Goal: Register for event/course

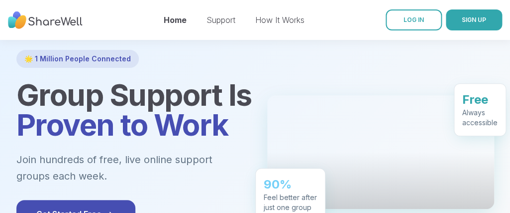
scroll to position [54, 0]
click at [425, 23] on link "LOG IN" at bounding box center [414, 19] width 56 height 21
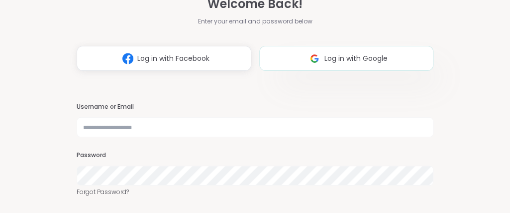
click at [311, 65] on img at bounding box center [314, 58] width 19 height 18
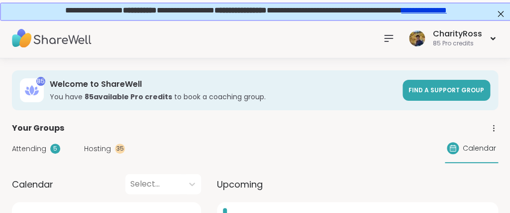
scroll to position [161, 0]
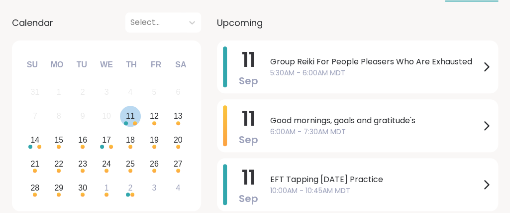
click at [127, 117] on div "11" at bounding box center [130, 115] width 9 height 13
click at [128, 123] on div "11" at bounding box center [130, 116] width 21 height 21
click at [489, 71] on icon at bounding box center [486, 67] width 12 height 12
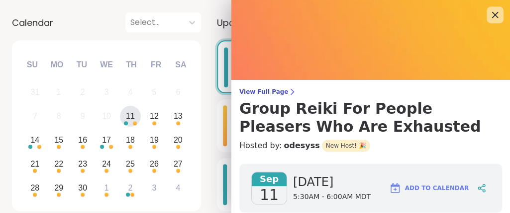
click at [496, 16] on icon at bounding box center [495, 15] width 6 height 6
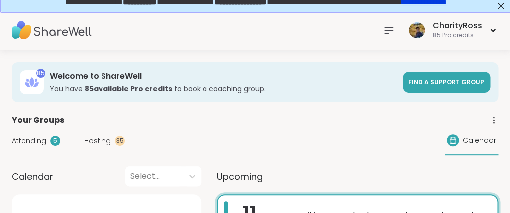
scroll to position [0, 0]
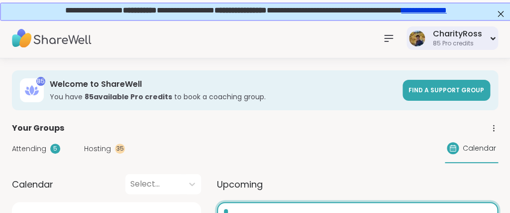
click at [446, 42] on div "85 Pro credits" at bounding box center [457, 43] width 49 height 8
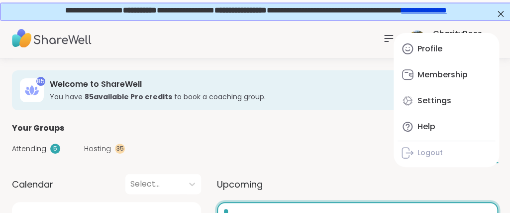
click at [443, 50] on link "Profile" at bounding box center [447, 49] width 98 height 24
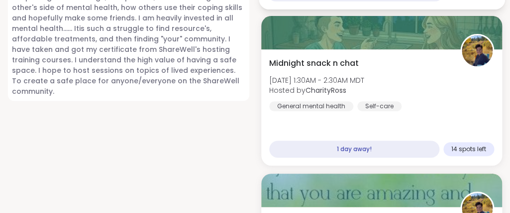
scroll to position [1075, 0]
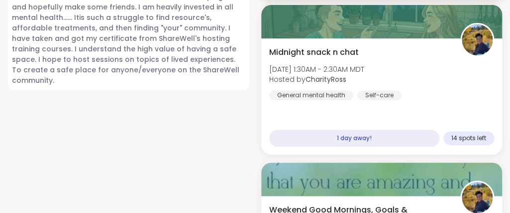
click at [380, 100] on div "Midnight snack n chat [DATE] 1:30AM - 2:30AM MDT Hosted by CharityRoss General …" at bounding box center [381, 96] width 241 height 116
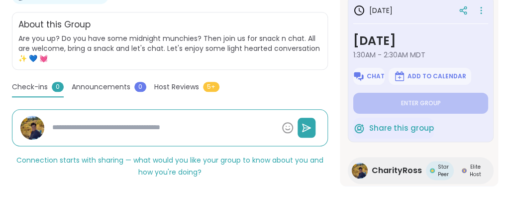
click at [406, 130] on span "Share this group" at bounding box center [401, 127] width 65 height 11
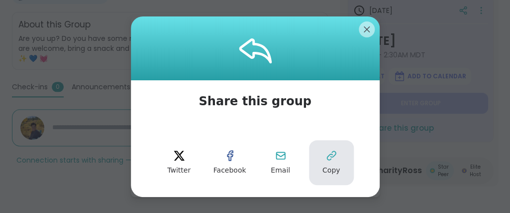
click at [343, 163] on button "Copy" at bounding box center [331, 162] width 45 height 45
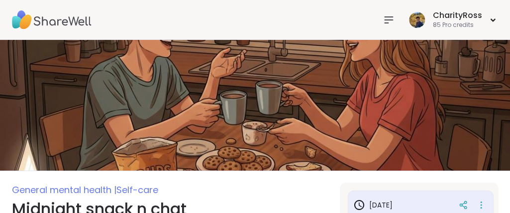
click at [391, 20] on icon at bounding box center [389, 20] width 12 height 12
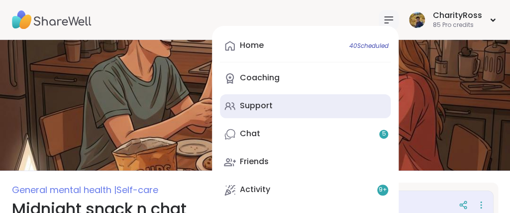
click at [355, 111] on link "Support" at bounding box center [305, 106] width 171 height 24
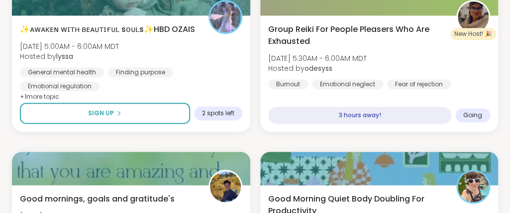
scroll to position [215, 0]
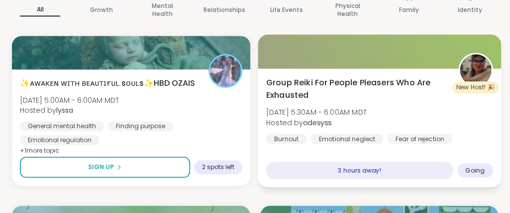
click at [467, 74] on img at bounding box center [475, 69] width 31 height 31
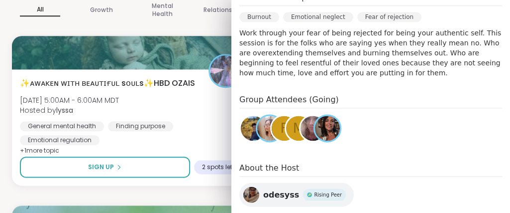
scroll to position [188, 0]
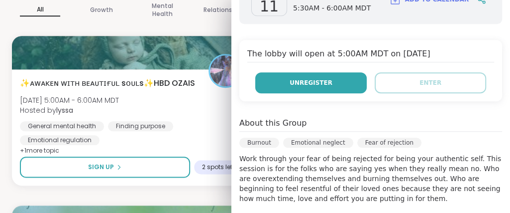
click at [304, 89] on button "Unregister" at bounding box center [311, 82] width 112 height 21
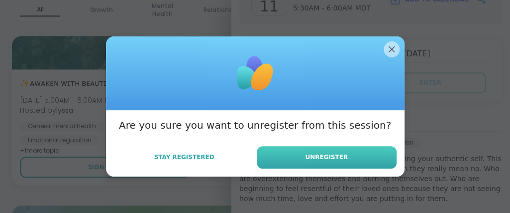
click at [326, 160] on span "Unregister" at bounding box center [326, 156] width 43 height 9
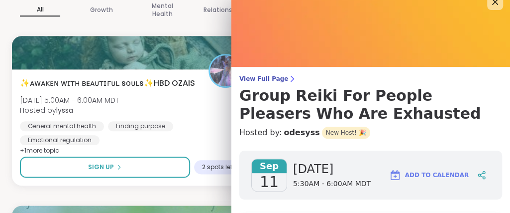
scroll to position [0, 0]
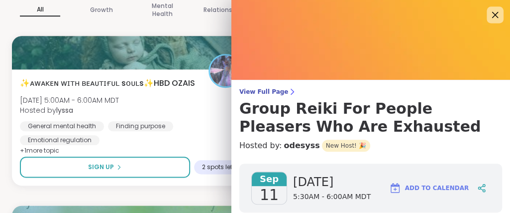
click at [498, 20] on icon at bounding box center [495, 14] width 12 height 12
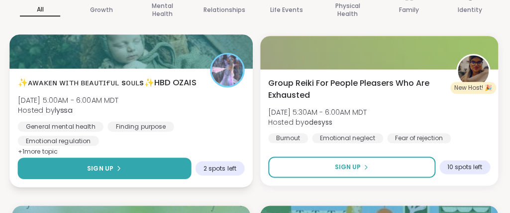
click at [167, 167] on button "Sign Up" at bounding box center [104, 167] width 173 height 21
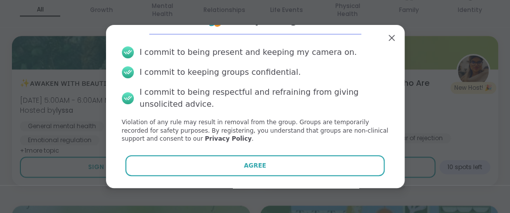
click at [169, 165] on button "Agree" at bounding box center [254, 165] width 259 height 21
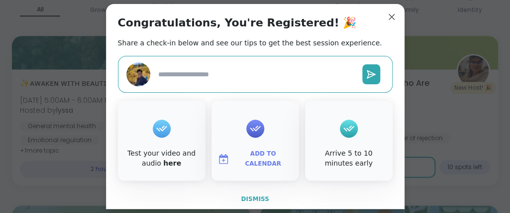
click at [253, 199] on span "Dismiss" at bounding box center [255, 198] width 28 height 7
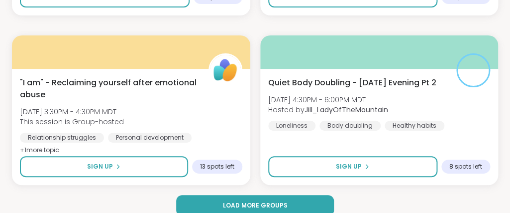
scroll to position [3105, 0]
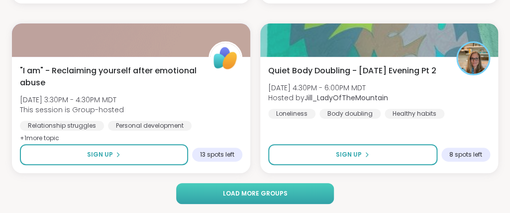
click at [292, 192] on button "Load more groups" at bounding box center [255, 193] width 158 height 21
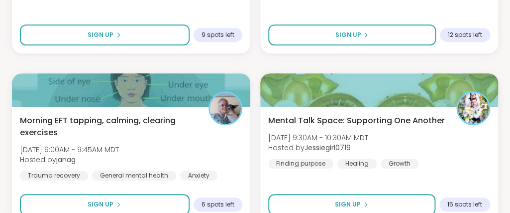
scroll to position [5310, 0]
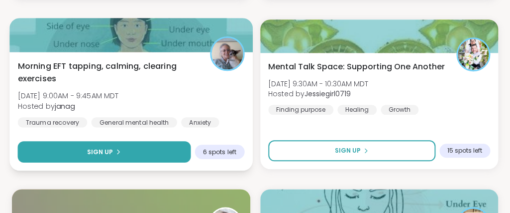
click at [179, 151] on button "Sign Up" at bounding box center [104, 151] width 173 height 21
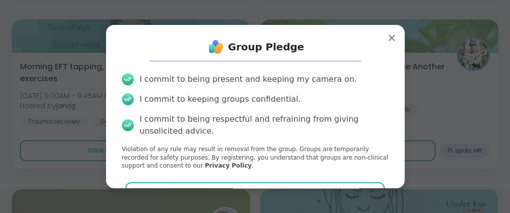
scroll to position [27, 0]
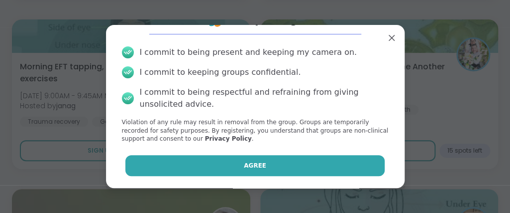
click at [213, 161] on button "Agree" at bounding box center [254, 165] width 259 height 21
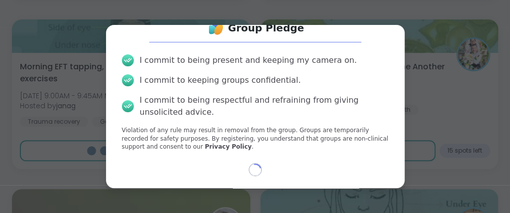
scroll to position [19, 0]
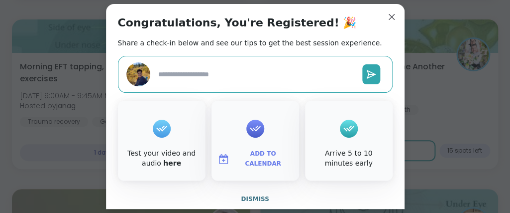
type textarea "*"
click at [249, 159] on span "Add to Calendar" at bounding box center [264, 158] width 60 height 19
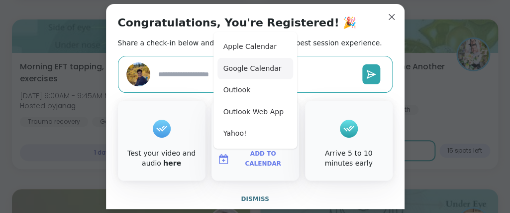
click at [261, 70] on button "Google Calendar" at bounding box center [256, 69] width 76 height 22
